Goal: Use online tool/utility: Utilize a website feature to perform a specific function

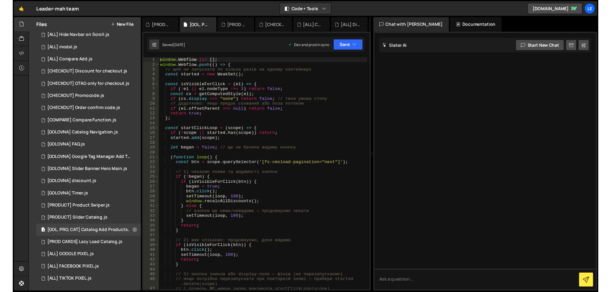
scroll to position [181, 0]
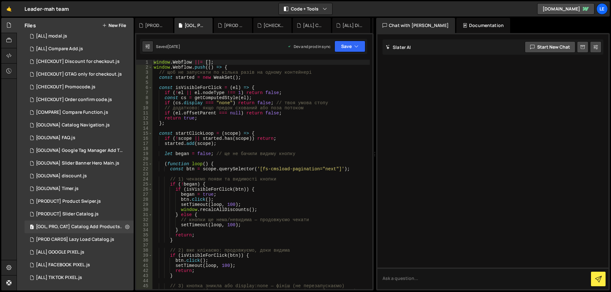
click at [294, 136] on div "window . Webflow ||= [ ] ; window . Webflow . push (( ) => { // щоб не запускат…" at bounding box center [260, 182] width 217 height 245
click at [231, 125] on div "window . Webflow ||= [ ] ; window . Webflow . push (( ) => { // щоб не запускат…" at bounding box center [260, 182] width 217 height 245
type textarea "};"
click at [82, 111] on div "[COMPARE] Compare Function.js" at bounding box center [72, 113] width 72 height 6
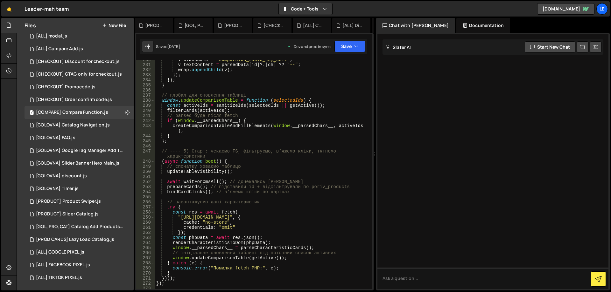
scroll to position [1231, 0]
click at [318, 232] on div "v . className = "comparsion_table_key_cell" ; v . textContent = parsedData [ id…" at bounding box center [262, 175] width 215 height 240
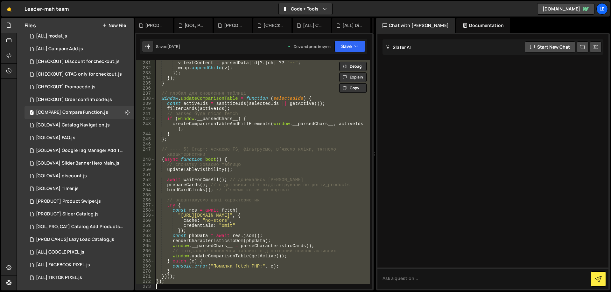
click at [307, 152] on div "v . className = "comparsion_table_key_cell" ; v . textContent = parsedData [ id…" at bounding box center [262, 175] width 215 height 230
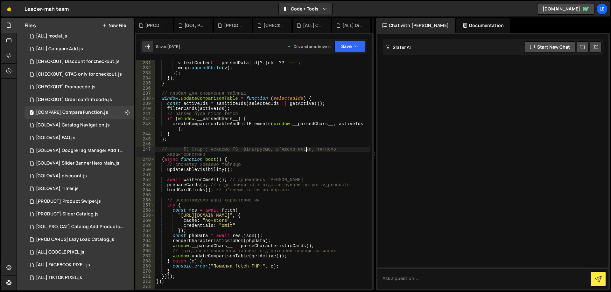
type textarea "});"
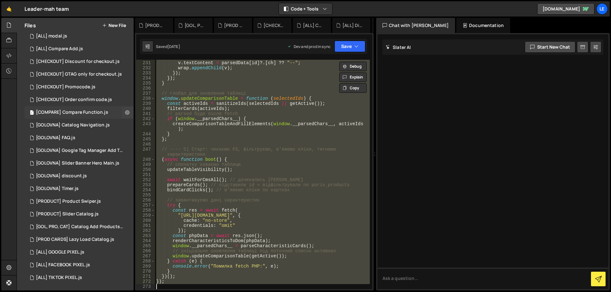
click at [82, 111] on div "[COMPARE] Compare Function.js" at bounding box center [72, 113] width 72 height 6
click at [235, 145] on div "v . className = "comparsion_table_key_cell" ; v . textContent = parsedData [ id…" at bounding box center [262, 175] width 215 height 230
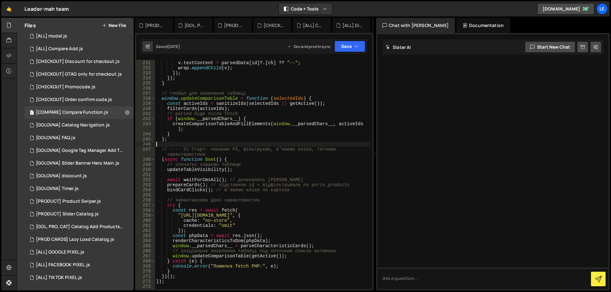
type textarea "});"
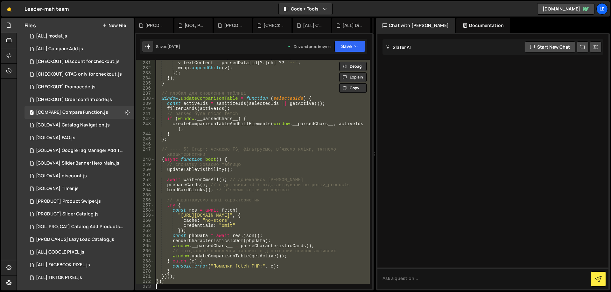
click at [220, 174] on div "v . className = "comparsion_table_key_cell" ; v . textContent = parsedData [ id…" at bounding box center [262, 175] width 215 height 230
type textarea "});"
paste textarea
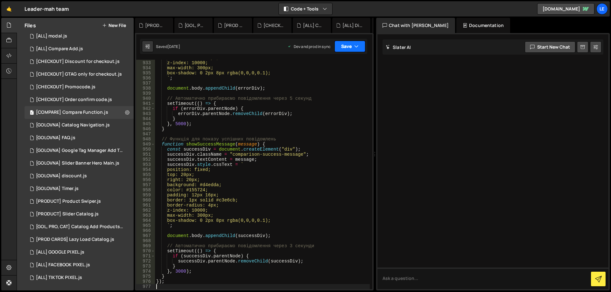
click at [343, 50] on button "Save" at bounding box center [349, 46] width 31 height 11
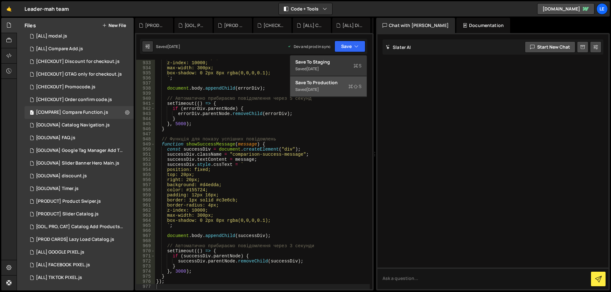
click at [337, 81] on div "Save to Production S" at bounding box center [328, 83] width 66 height 6
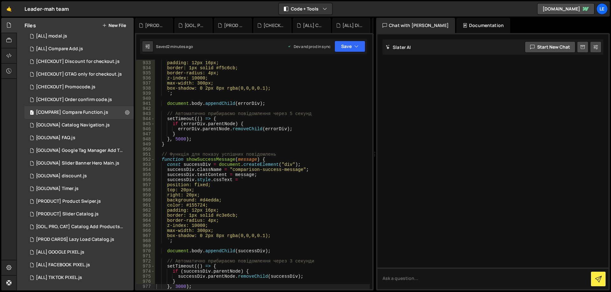
click at [275, 166] on div "color: #721c24; padding: 12px 16px; border: 1px solid #f5c6cb; border-radius: 4…" at bounding box center [262, 175] width 215 height 240
type textarea "});"
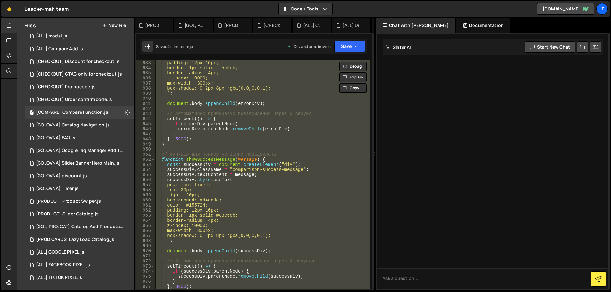
paste textarea
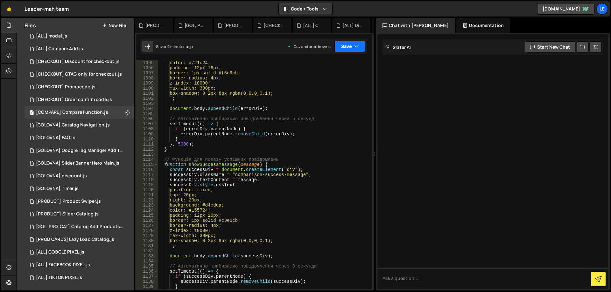
click at [346, 47] on button "Save" at bounding box center [349, 46] width 31 height 11
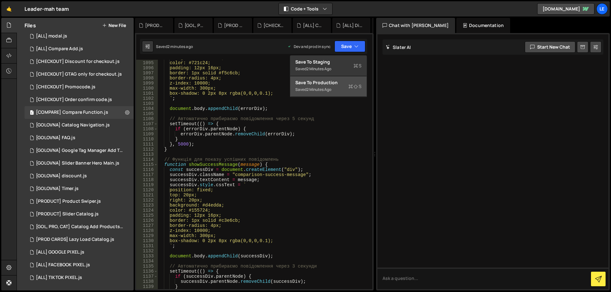
click at [316, 82] on div "Save to Production S" at bounding box center [328, 83] width 66 height 6
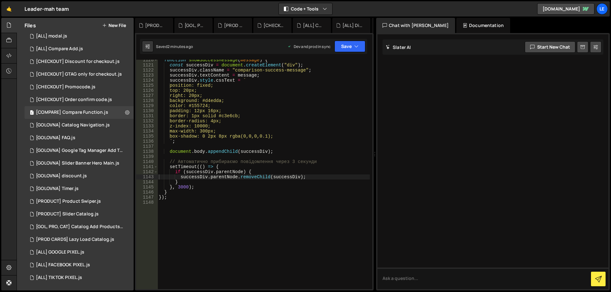
scroll to position [5865, 0]
click at [266, 135] on div "function showSuccessMessage ( message ) { const successDiv = document . createE…" at bounding box center [263, 178] width 212 height 240
type textarea "});"
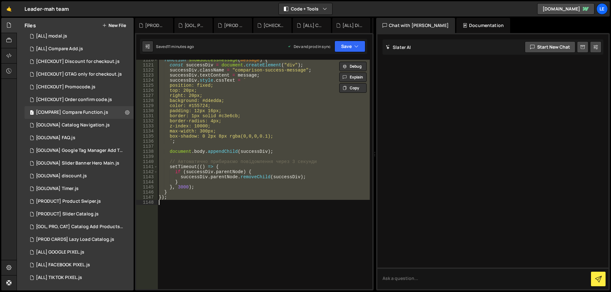
paste textarea
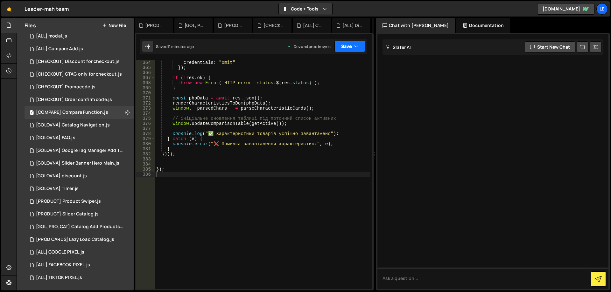
click at [341, 50] on button "Save" at bounding box center [349, 46] width 31 height 11
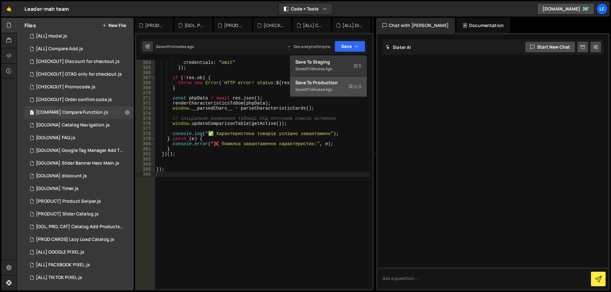
click at [321, 88] on div "11 minutes ago" at bounding box center [319, 89] width 26 height 5
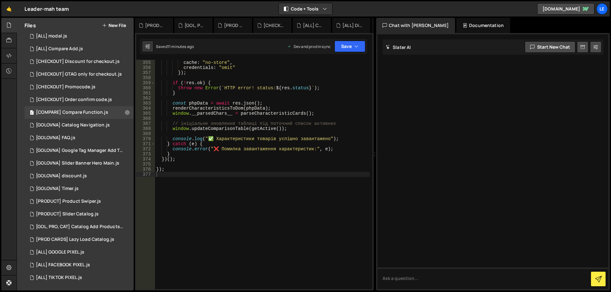
scroll to position [1862, 0]
click at [297, 105] on div ""[URL][DOMAIN_NAME]" , { cache : "no-store" , credentials : "omit" }) ; if ( ! …" at bounding box center [262, 175] width 215 height 240
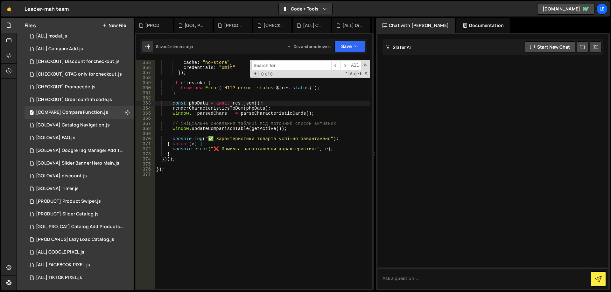
type textarea "} catch (e) {"
click at [244, 142] on div ""[URL][DOMAIN_NAME]" , { cache : "no-store" , credentials : "omit" }) ; if ( ! …" at bounding box center [262, 175] width 215 height 240
paste input ".comparsion_table_key_wrapper"
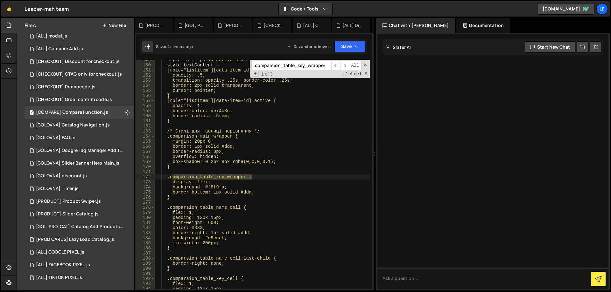
scroll to position [801, 0]
type input ".comparsion_table_key_wrapper"
click at [269, 191] on div "style . id = 'poriv-active-style' ; style . textContent = ` [role="listitem"][d…" at bounding box center [262, 178] width 215 height 240
type textarea "border-bottom: 1px solid #ddd;"
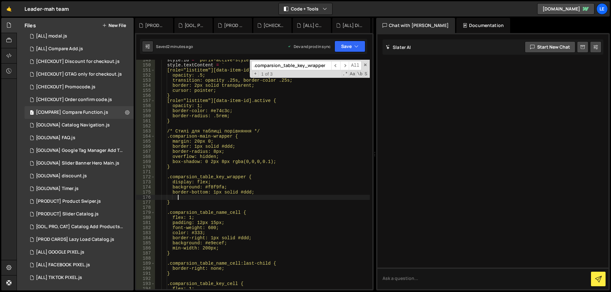
scroll to position [0, 1]
paste textarea "flex-direction: column;"
type textarea "flex-direction: column;"
click at [365, 64] on span at bounding box center [365, 65] width 4 height 4
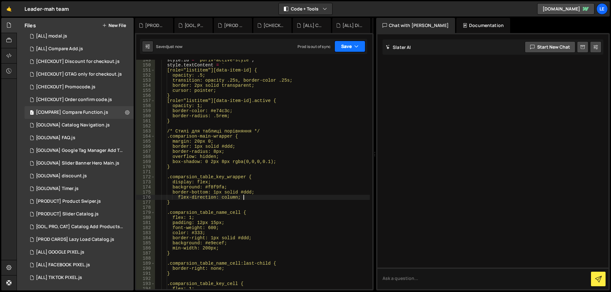
click at [345, 46] on button "Save" at bounding box center [349, 46] width 31 height 11
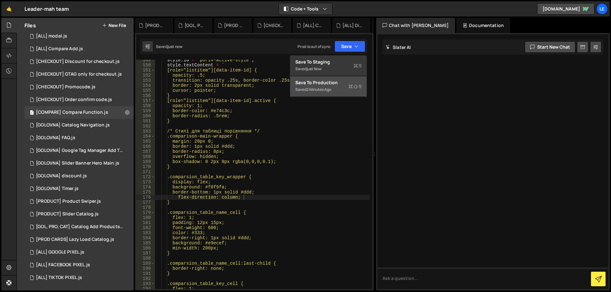
click at [335, 78] on button "Save to Production S Saved 2 minutes ago" at bounding box center [328, 86] width 76 height 21
